Goal: Information Seeking & Learning: Learn about a topic

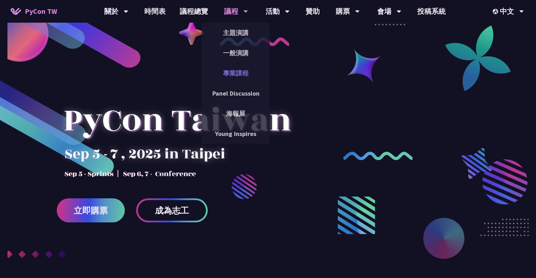
click at [230, 72] on link "專業課程" at bounding box center [236, 73] width 68 height 17
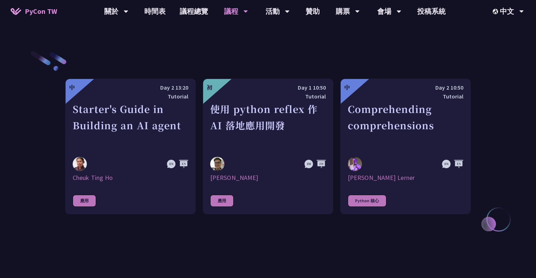
scroll to position [227, 0]
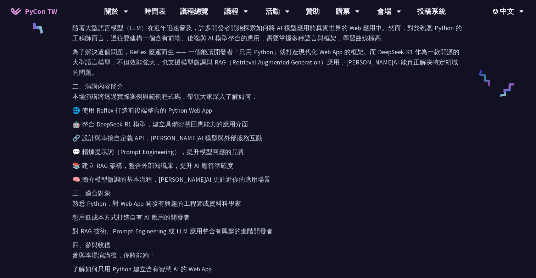
scroll to position [332, 0]
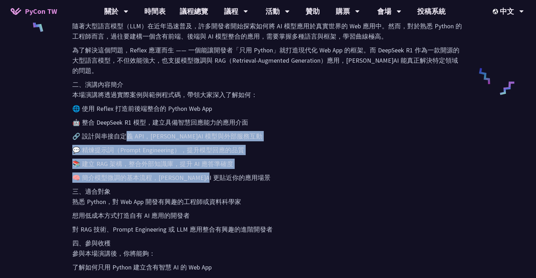
drag, startPoint x: 128, startPoint y: 122, endPoint x: 236, endPoint y: 166, distance: 117.7
click at [236, 166] on div "一、演講背景與動機 隨著大型語言模型（LLM）在近年迅速普及，許多開發者開始探索如何將 AI 模型應用於真實世界的 Web 應用中。然而，對於熟悉 Pytho…" at bounding box center [267, 162] width 391 height 303
click at [146, 131] on div "一、演講背景與動機 隨著大型語言模型（LLM）在近年迅速普及，許多開發者開始探索如何將 AI 模型應用於真實世界的 Web 應用中。然而，對於熟悉 Pytho…" at bounding box center [267, 162] width 391 height 303
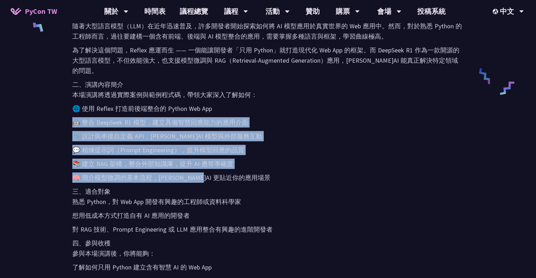
drag, startPoint x: 119, startPoint y: 104, endPoint x: 215, endPoint y: 167, distance: 115.3
click at [215, 167] on div "一、演講背景與動機 隨著大型語言模型（LLM）在近年迅速普及，許多開發者開始探索如何將 AI 模型應用於真實世界的 Web 應用中。然而，對於熟悉 Pytho…" at bounding box center [267, 162] width 391 height 303
click at [123, 145] on p "💬 精煉提示詞（Prompt Engineering），提升模型回應的品質" at bounding box center [267, 150] width 391 height 10
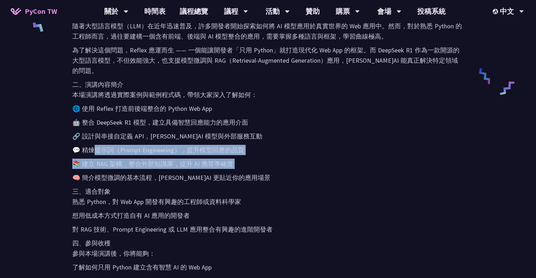
drag, startPoint x: 93, startPoint y: 135, endPoint x: 277, endPoint y: 159, distance: 185.3
click at [276, 159] on div "一、演講背景與動機 隨著大型語言模型（LLM）在近年迅速普及，許多開發者開始探索如何將 AI 模型應用於真實世界的 Web 應用中。然而，對於熟悉 Pytho…" at bounding box center [267, 162] width 391 height 303
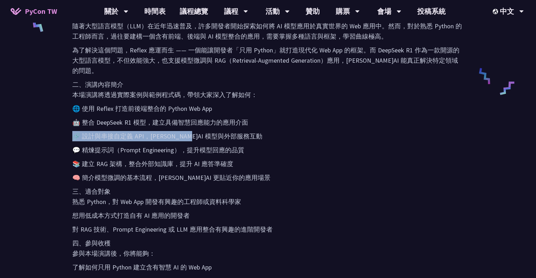
drag, startPoint x: 99, startPoint y: 118, endPoint x: 201, endPoint y: 126, distance: 102.8
click at [201, 126] on div "一、演講背景與動機 隨著大型語言模型（LLM）在近年迅速普及，許多開發者開始探索如何將 AI 模型應用於真實世界的 Web 應用中。然而，對於熟悉 Pytho…" at bounding box center [267, 162] width 391 height 303
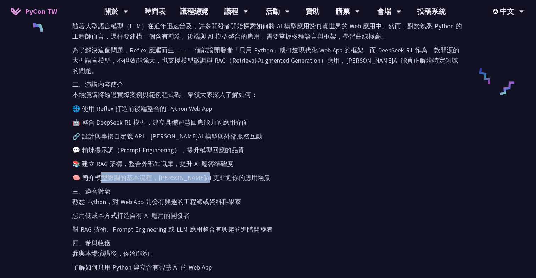
drag, startPoint x: 97, startPoint y: 162, endPoint x: 257, endPoint y: 162, distance: 160.3
click at [257, 173] on p "🧠 簡介模型微調的基本流程，讓 AI 更貼近你的應用場景" at bounding box center [267, 178] width 391 height 10
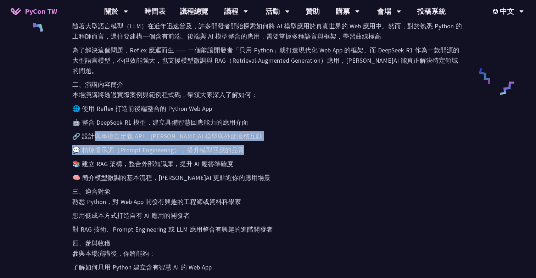
drag, startPoint x: 94, startPoint y: 123, endPoint x: 256, endPoint y: 141, distance: 163.0
click at [256, 141] on div "一、演講背景與動機 隨著大型語言模型（LLM）在近年迅速普及，許多開發者開始探索如何將 AI 模型應用於真實世界的 Web 應用中。然而，對於熟悉 Pytho…" at bounding box center [267, 162] width 391 height 303
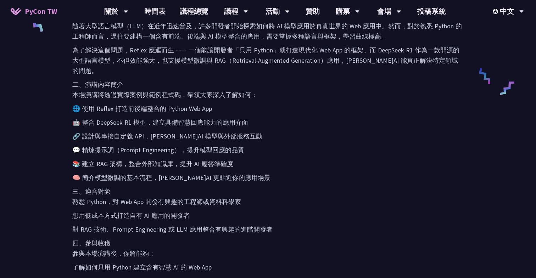
click at [166, 173] on p "🧠 簡介模型微調的基本流程，讓 AI 更貼近你的應用場景" at bounding box center [267, 178] width 391 height 10
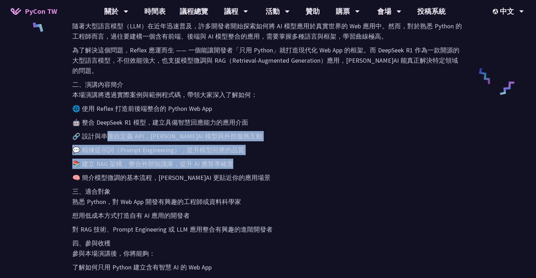
drag, startPoint x: 116, startPoint y: 127, endPoint x: 239, endPoint y: 153, distance: 126.1
click at [239, 153] on div "一、演講背景與動機 隨著大型語言模型（LLM）在近年迅速普及，許多開發者開始探索如何將 AI 模型應用於真實世界的 Web 應用中。然而，對於熟悉 Pytho…" at bounding box center [267, 162] width 391 height 303
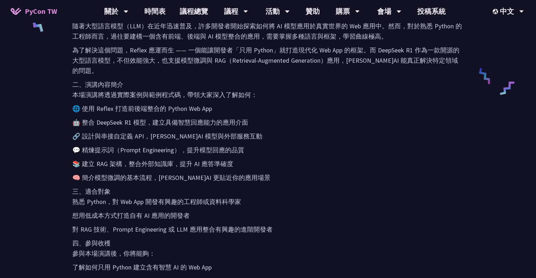
click at [135, 145] on p "💬 精煉提示詞（Prompt Engineering），提升模型回應的品質" at bounding box center [267, 150] width 391 height 10
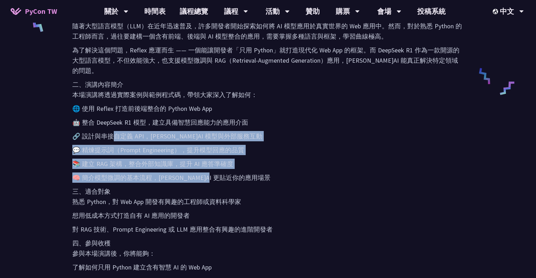
drag, startPoint x: 114, startPoint y: 123, endPoint x: 246, endPoint y: 164, distance: 138.1
click at [246, 164] on div "一、演講背景與動機 隨著大型語言模型（LLM）在近年迅速普及，許多開發者開始探索如何將 AI 模型應用於真實世界的 Web 應用中。然而，對於熟悉 Pytho…" at bounding box center [267, 162] width 391 height 303
click at [246, 173] on p "🧠 簡介模型微調的基本流程，讓 AI 更貼近你的應用場景" at bounding box center [267, 178] width 391 height 10
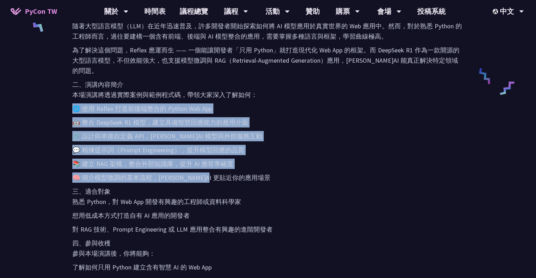
drag, startPoint x: 242, startPoint y: 167, endPoint x: 70, endPoint y: 98, distance: 185.3
click at [70, 98] on div "摘要 本演講希望讓懂 python 語言的人，參與本演講完後，有完整的輪廓，知道如何以Python語言打造出一個有 DeepSeek R1智能的 Web Ap…" at bounding box center [268, 129] width 406 height 405
copy div "🌐 使用 Reflex 打造前後端整合的 Python Web App 🤖 整合 DeepSeek R1 模型，建立具備智慧回應能力的應用介面 🔗 設計與串接…"
click at [262, 159] on p "📚 建立 RAG 架構，整合外部知識庫，提升 AI 應答準確度" at bounding box center [267, 164] width 391 height 10
drag, startPoint x: 240, startPoint y: 165, endPoint x: 71, endPoint y: 92, distance: 183.4
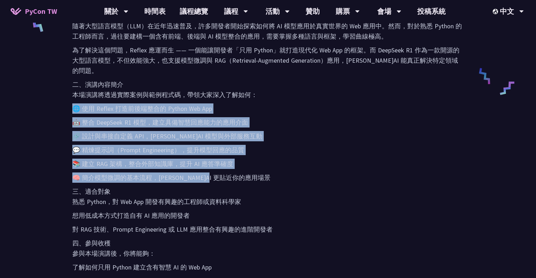
click at [71, 91] on div "摘要 本演講希望讓懂 python 語言的人，參與本演講完後，有完整的輪廓，知道如何以Python語言打造出一個有 DeepSeek R1智能的 Web Ap…" at bounding box center [268, 129] width 406 height 405
click at [241, 173] on p "🧠 簡介模型微調的基本流程，讓 AI 更貼近你的應用場景" at bounding box center [267, 178] width 391 height 10
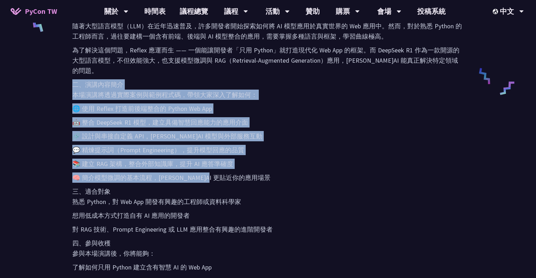
drag, startPoint x: 240, startPoint y: 167, endPoint x: 68, endPoint y: 75, distance: 194.9
click at [68, 75] on div "摘要 本演講希望讓懂 python 語言的人，參與本演講完後，有完整的輪廓，知道如何以Python語言打造出一個有 DeepSeek R1智能的 Web Ap…" at bounding box center [268, 129] width 406 height 405
copy div "二、演講內容簡介 本場演講將透過實際案例與範例程式碼，帶領大家深入了解如何： 🌐 使用 Reflex 打造前後端整合的 Python Web App 🤖 整合…"
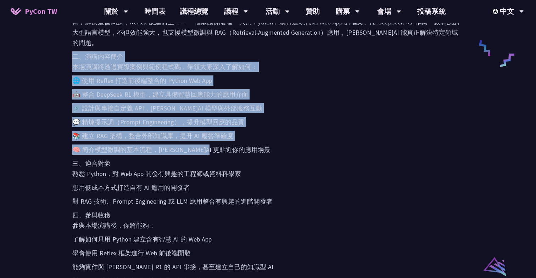
scroll to position [358, 0]
